Goal: Information Seeking & Learning: Learn about a topic

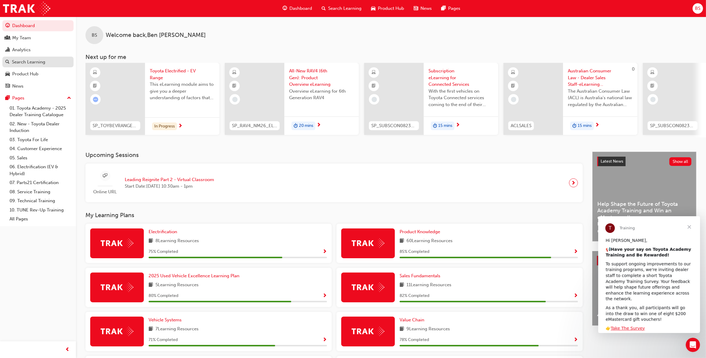
click at [36, 61] on div "Search Learning" at bounding box center [28, 62] width 33 height 7
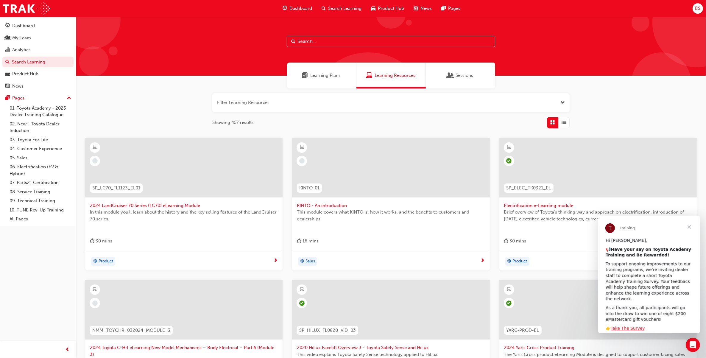
click at [321, 38] on input "text" at bounding box center [391, 41] width 209 height 11
type input "f"
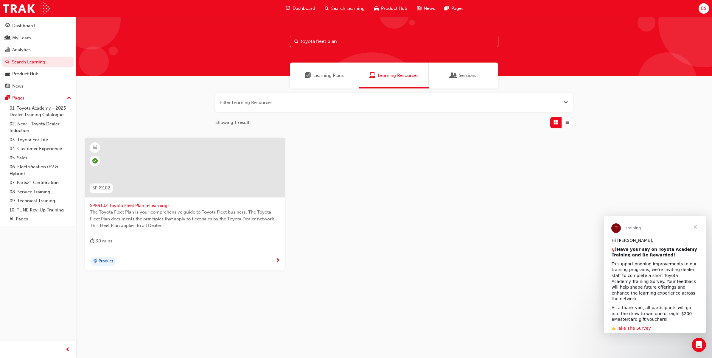
click at [331, 75] on span "Learning Plans" at bounding box center [328, 75] width 30 height 7
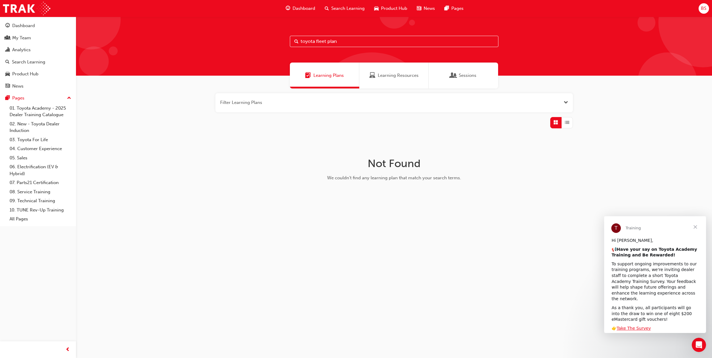
click at [446, 73] on div "Sessions" at bounding box center [463, 76] width 69 height 26
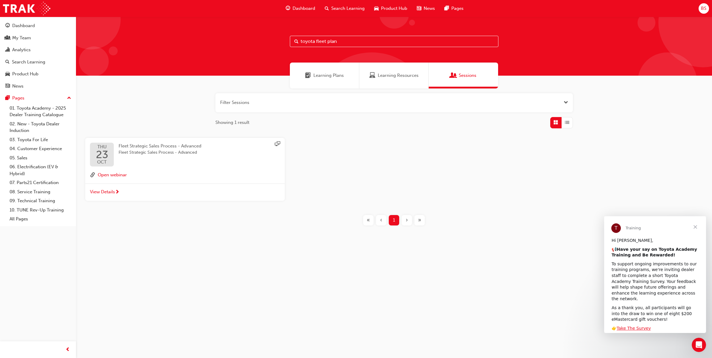
click at [330, 77] on span "Learning Plans" at bounding box center [328, 75] width 30 height 7
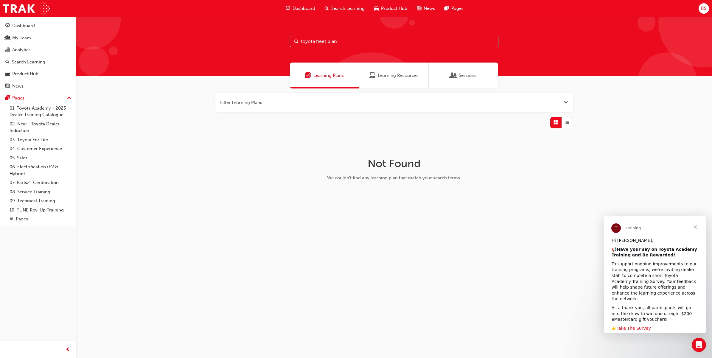
drag, startPoint x: 337, startPoint y: 37, endPoint x: 270, endPoint y: 37, distance: 66.4
click at [270, 37] on div "toyota fleet plan" at bounding box center [394, 46] width 636 height 59
type input "spk9102"
click at [339, 42] on input "spk9102" at bounding box center [394, 41] width 209 height 11
click at [35, 113] on link "01. Toyota Academy - 2025 Dealer Training Catalogue" at bounding box center [40, 112] width 66 height 16
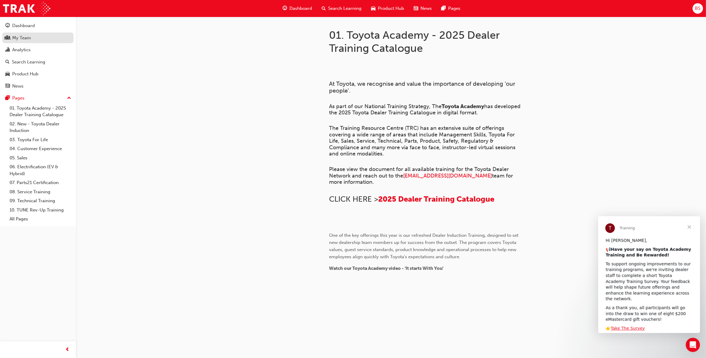
click at [23, 37] on div "My Team" at bounding box center [21, 38] width 19 height 7
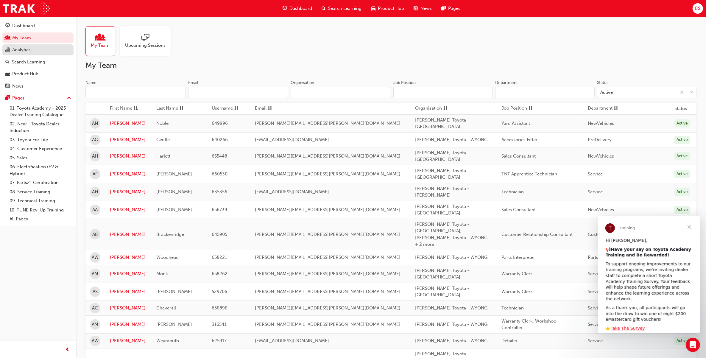
click at [29, 48] on div "Analytics" at bounding box center [21, 49] width 18 height 7
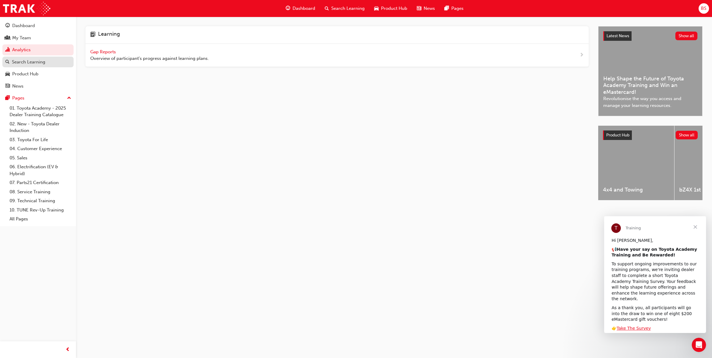
click at [33, 63] on div "Search Learning" at bounding box center [28, 62] width 33 height 7
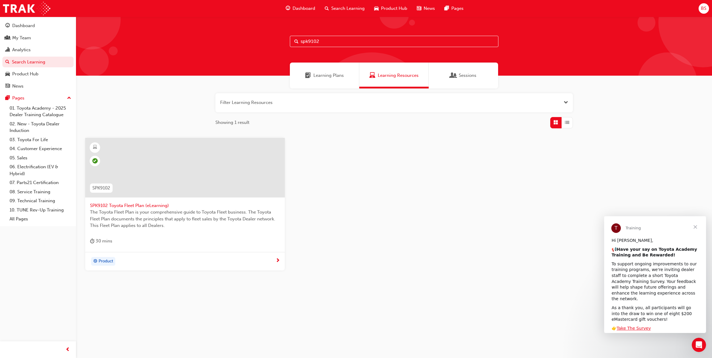
click at [346, 44] on input "spk9102" at bounding box center [394, 41] width 209 height 11
click at [556, 122] on span "Grid" at bounding box center [555, 122] width 4 height 7
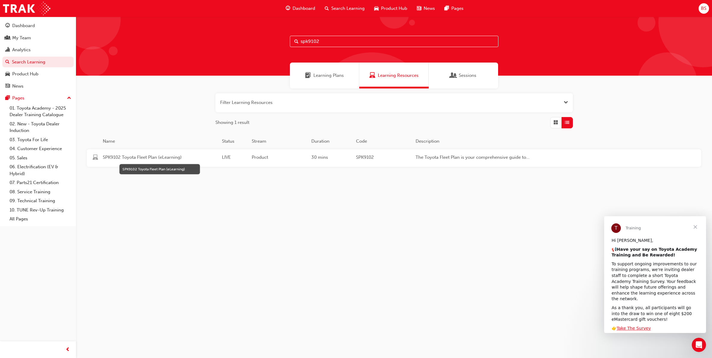
click at [154, 157] on span "SPK9102 Toyota Fleet Plan (eLearning)" at bounding box center [160, 157] width 114 height 7
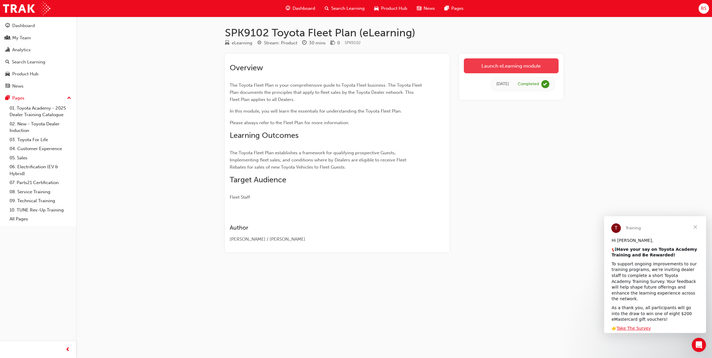
click at [501, 65] on link "Launch eLearning module" at bounding box center [511, 65] width 95 height 15
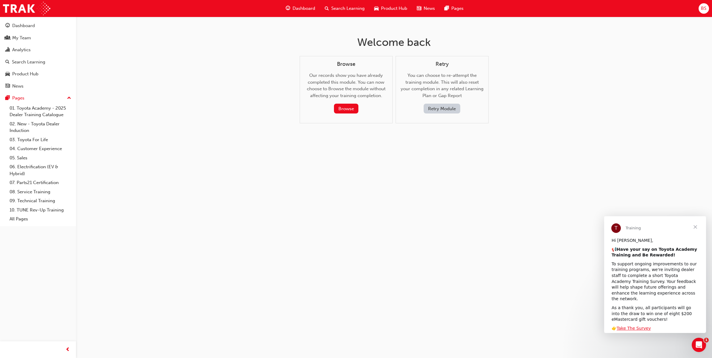
click at [440, 107] on button "Retry Module" at bounding box center [442, 109] width 37 height 10
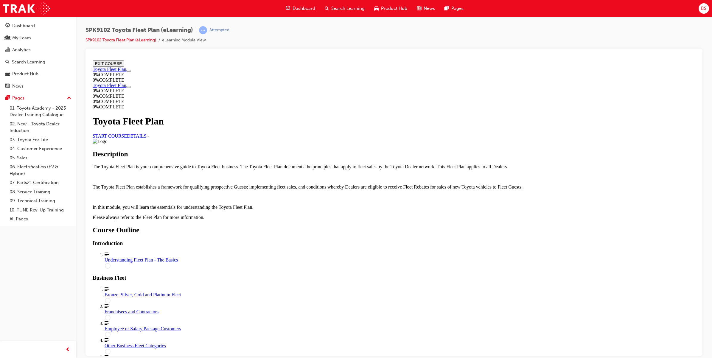
scroll to position [37, 0]
click at [127, 133] on link "START COURSE" at bounding box center [110, 135] width 34 height 5
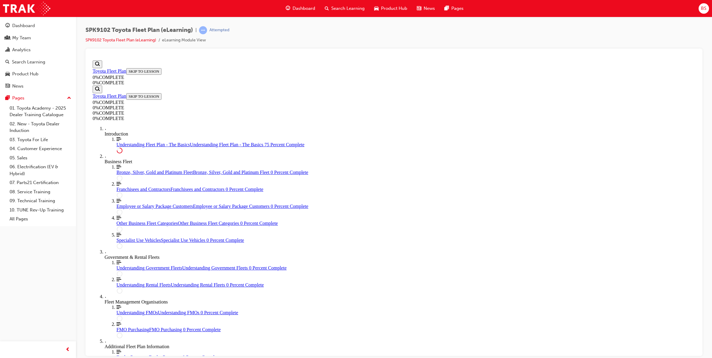
scroll to position [1005, 0]
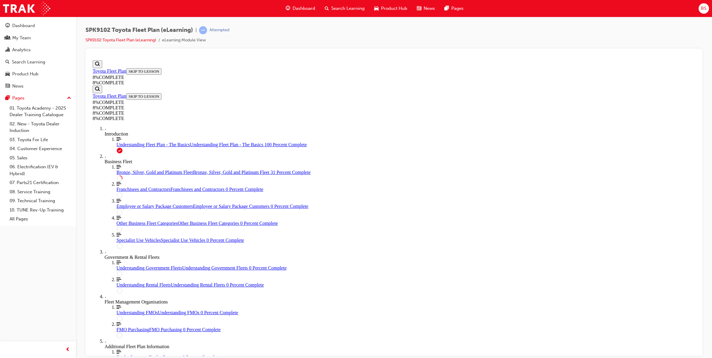
scroll to position [504, 0]
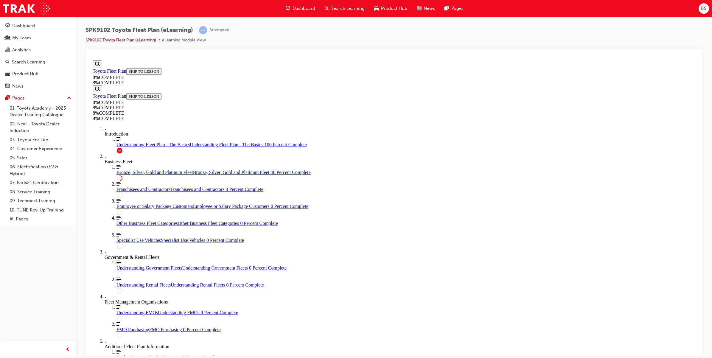
drag, startPoint x: 484, startPoint y: 296, endPoint x: 464, endPoint y: 294, distance: 20.1
drag, startPoint x: 384, startPoint y: 192, endPoint x: 492, endPoint y: 301, distance: 153.6
drag, startPoint x: 379, startPoint y: 264, endPoint x: 486, endPoint y: 190, distance: 130.4
drag, startPoint x: 382, startPoint y: 259, endPoint x: 484, endPoint y: 229, distance: 106.3
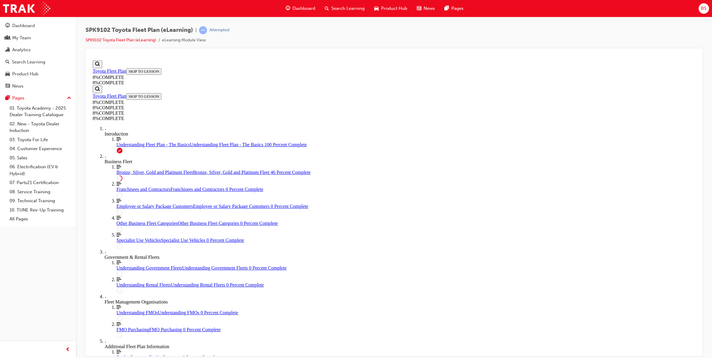
drag, startPoint x: 382, startPoint y: 261, endPoint x: 481, endPoint y: 262, distance: 99.2
drag, startPoint x: 394, startPoint y: 203, endPoint x: 491, endPoint y: 236, distance: 102.6
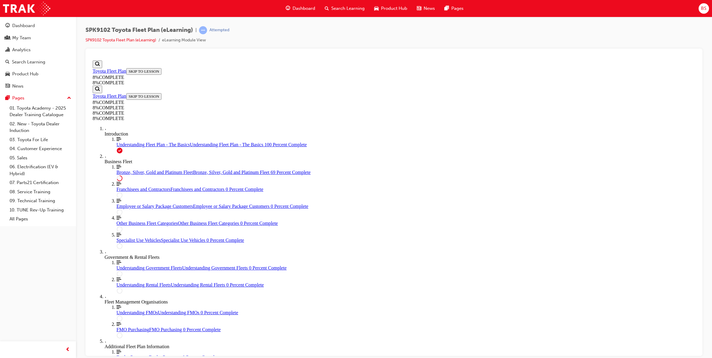
drag, startPoint x: 380, startPoint y: 259, endPoint x: 488, endPoint y: 287, distance: 111.3
drag, startPoint x: 385, startPoint y: 261, endPoint x: 481, endPoint y: 205, distance: 111.6
drag, startPoint x: 382, startPoint y: 261, endPoint x: 476, endPoint y: 262, distance: 94.1
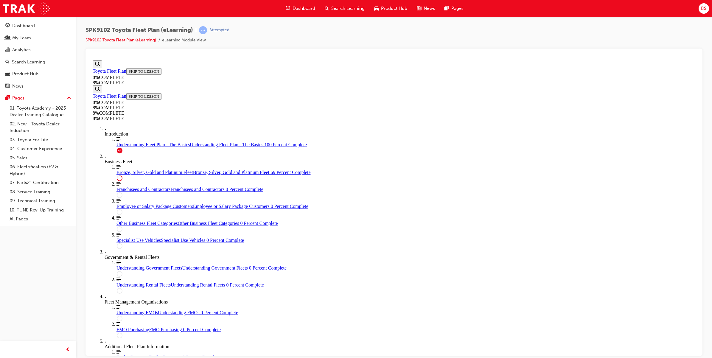
scroll to position [1957, 0]
drag, startPoint x: 382, startPoint y: 251, endPoint x: 486, endPoint y: 190, distance: 120.6
drag, startPoint x: 380, startPoint y: 162, endPoint x: 486, endPoint y: 251, distance: 137.7
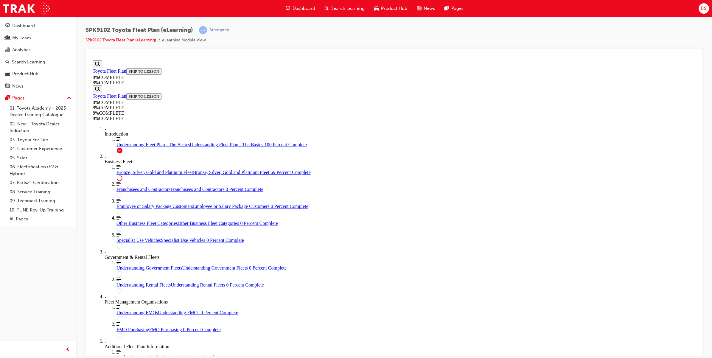
drag, startPoint x: 384, startPoint y: 225, endPoint x: 483, endPoint y: 225, distance: 99.5
drag, startPoint x: 392, startPoint y: 222, endPoint x: 490, endPoint y: 225, distance: 98.6
drag, startPoint x: 378, startPoint y: 159, endPoint x: 489, endPoint y: 161, distance: 110.2
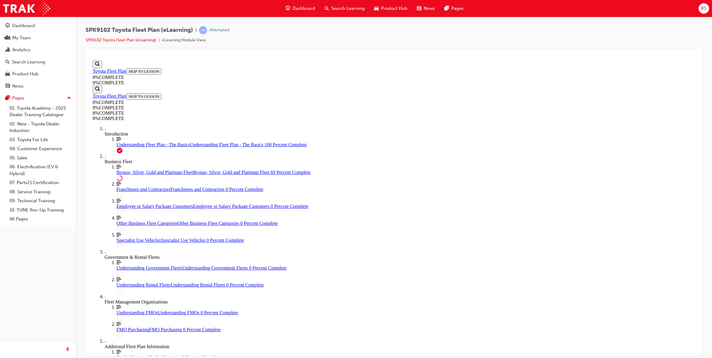
drag, startPoint x: 384, startPoint y: 200, endPoint x: 486, endPoint y: 170, distance: 106.4
drag, startPoint x: 394, startPoint y: 171, endPoint x: 486, endPoint y: 230, distance: 109.7
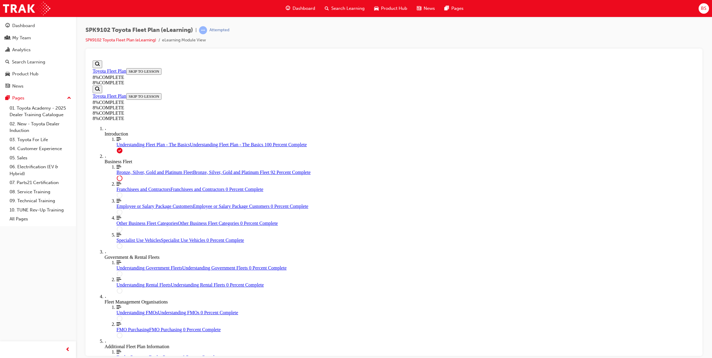
drag, startPoint x: 388, startPoint y: 172, endPoint x: 489, endPoint y: 171, distance: 101.9
drag, startPoint x: 388, startPoint y: 202, endPoint x: 504, endPoint y: 206, distance: 116.9
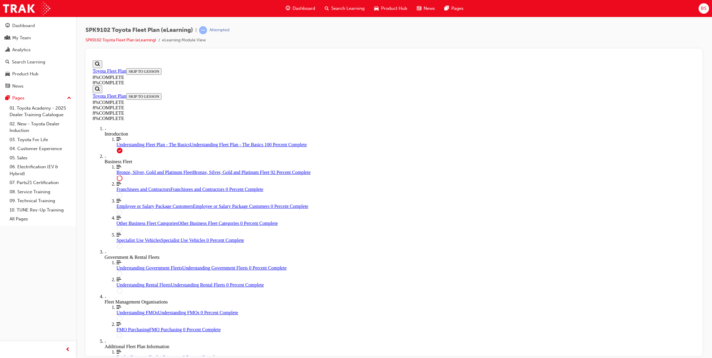
scroll to position [2596, 0]
drag, startPoint x: 385, startPoint y: 170, endPoint x: 487, endPoint y: 169, distance: 102.2
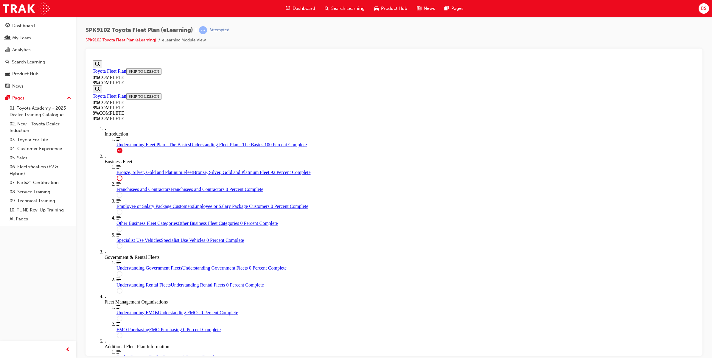
drag, startPoint x: 377, startPoint y: 227, endPoint x: 481, endPoint y: 198, distance: 108.0
drag, startPoint x: 392, startPoint y: 203, endPoint x: 482, endPoint y: 235, distance: 95.6
drag, startPoint x: 388, startPoint y: 202, endPoint x: 502, endPoint y: 206, distance: 114.4
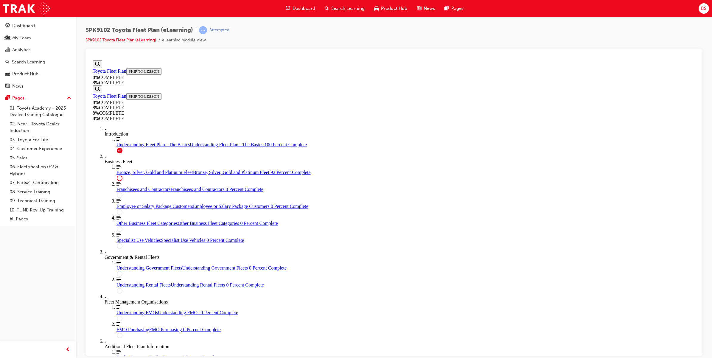
scroll to position [2596, 0]
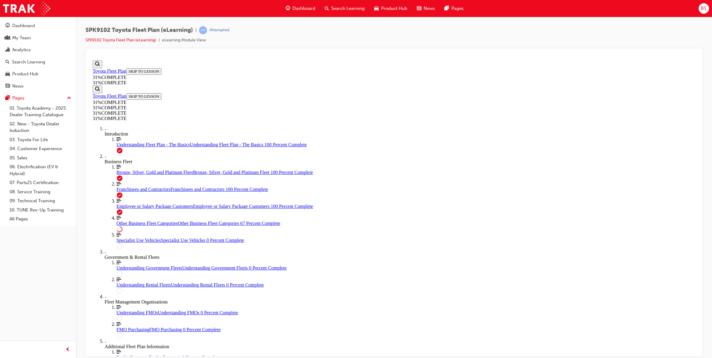
scroll to position [616, 0]
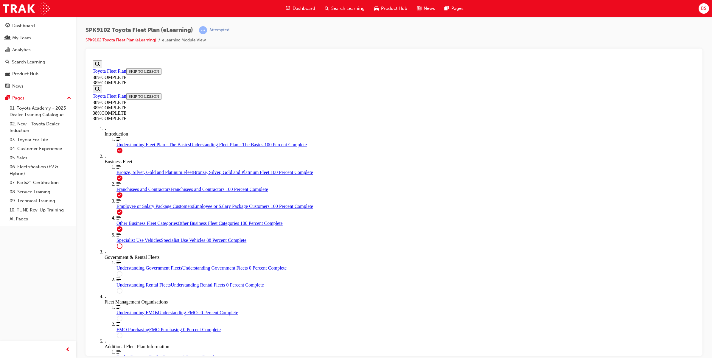
scroll to position [1072, 0]
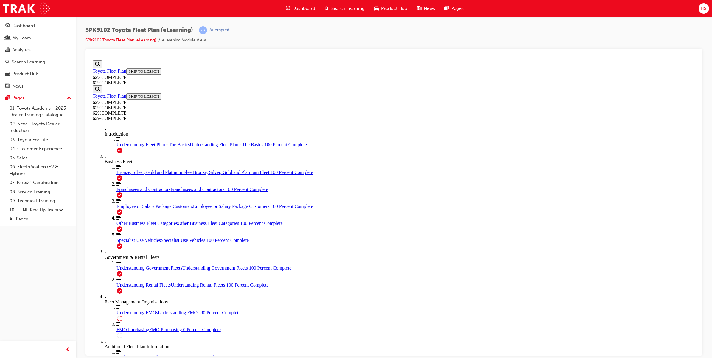
scroll to position [451, 0]
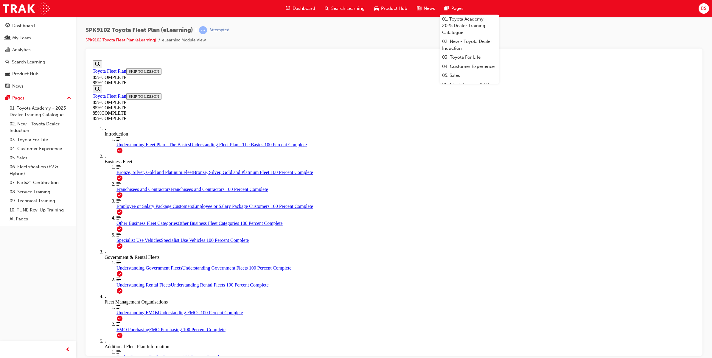
scroll to position [948, 0]
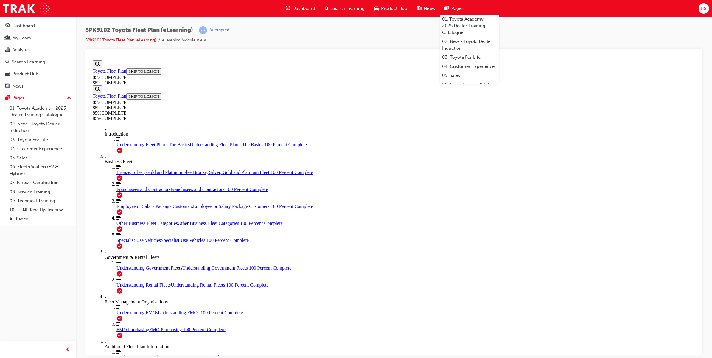
scroll to position [1060, 0]
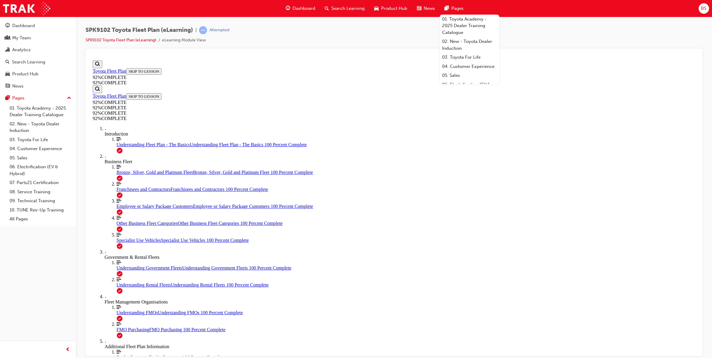
scroll to position [51, 0]
drag, startPoint x: 332, startPoint y: 147, endPoint x: 528, endPoint y: 154, distance: 195.8
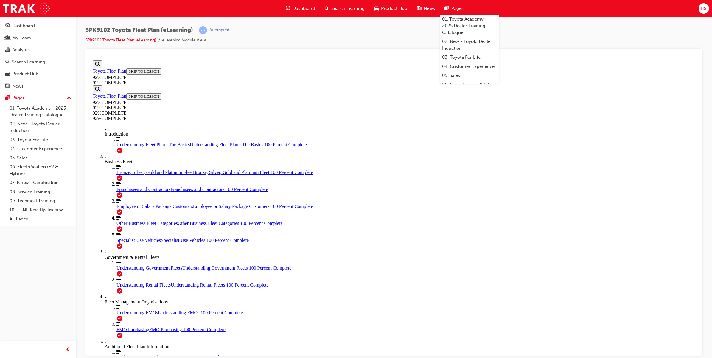
copy p "A sale to an Employee Packaged SAP ID may use the Purchase Order from an FMO in…"
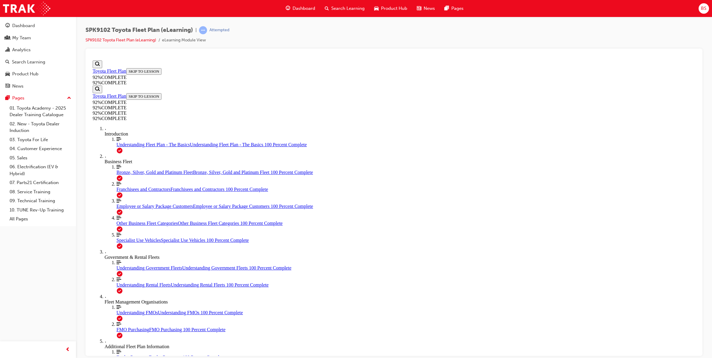
drag, startPoint x: 377, startPoint y: 218, endPoint x: 489, endPoint y: 246, distance: 114.6
drag, startPoint x: 359, startPoint y: 197, endPoint x: 475, endPoint y: 223, distance: 118.6
drag, startPoint x: 356, startPoint y: 194, endPoint x: 459, endPoint y: 195, distance: 103.1
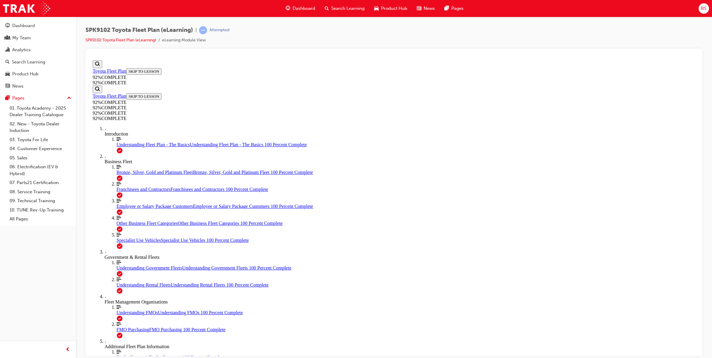
scroll to position [39, 0]
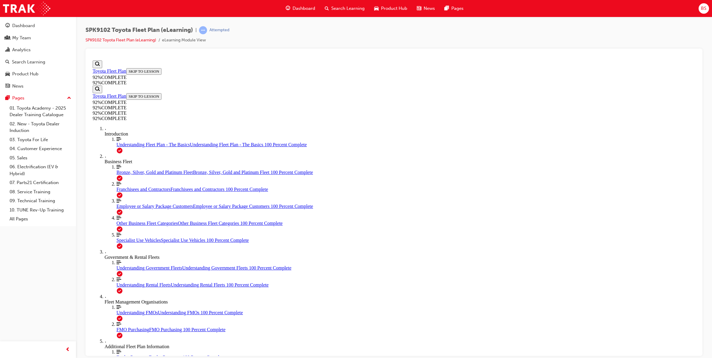
scroll to position [51, 0]
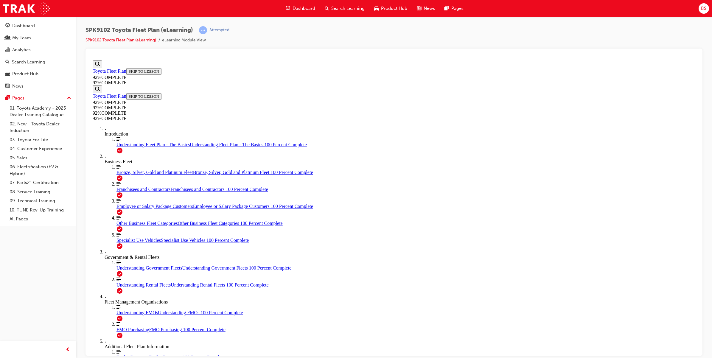
scroll to position [24, 0]
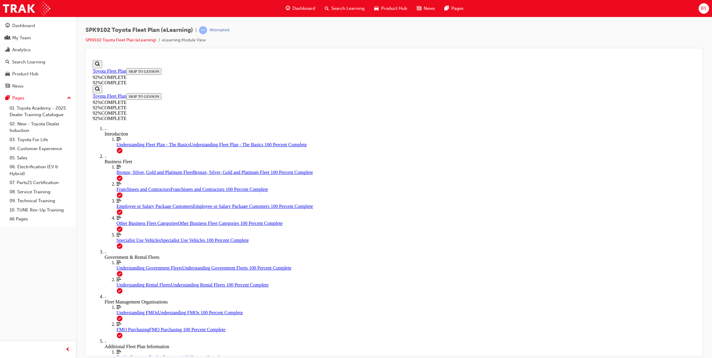
scroll to position [21, 0]
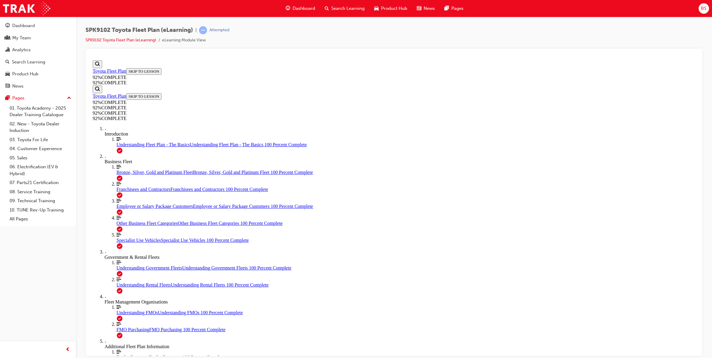
scroll to position [21, 0]
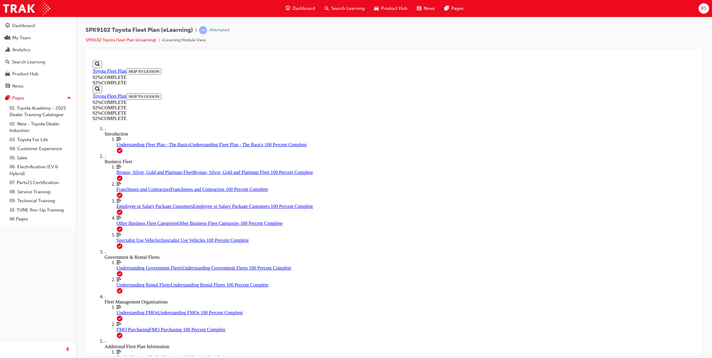
scroll to position [21, 0]
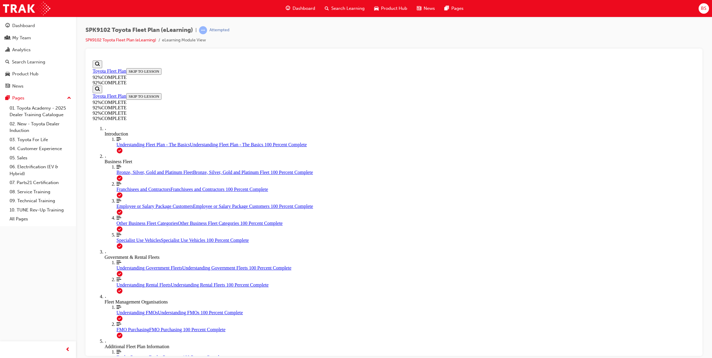
scroll to position [21, 0]
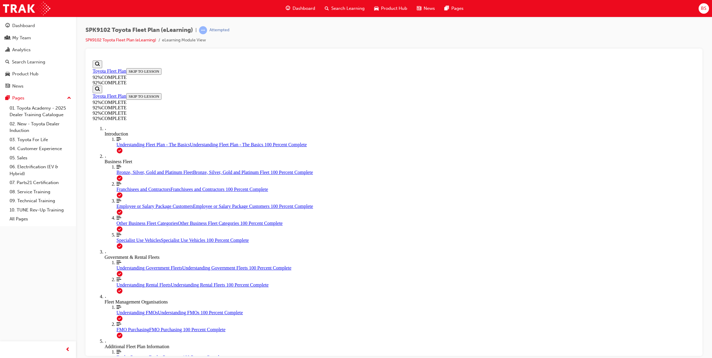
scroll to position [21, 0]
